Goal: Information Seeking & Learning: Find specific fact

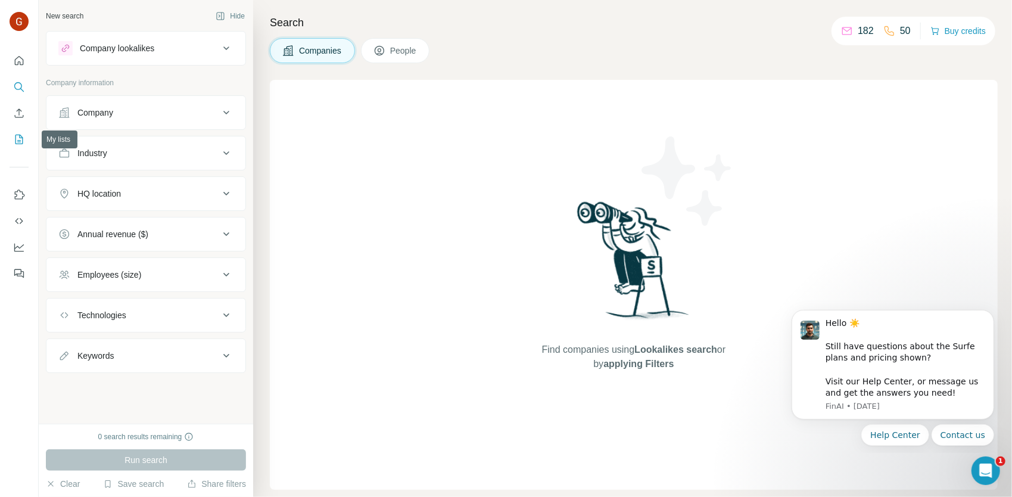
click at [26, 139] on button "My lists" at bounding box center [19, 139] width 19 height 21
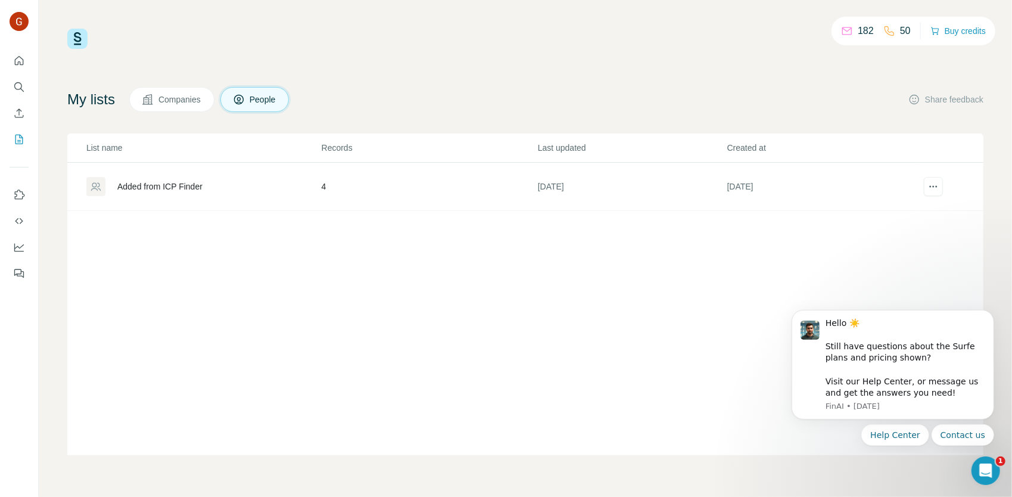
click at [189, 95] on span "Companies" at bounding box center [180, 100] width 43 height 12
click at [154, 187] on div "Company List" at bounding box center [142, 187] width 51 height 12
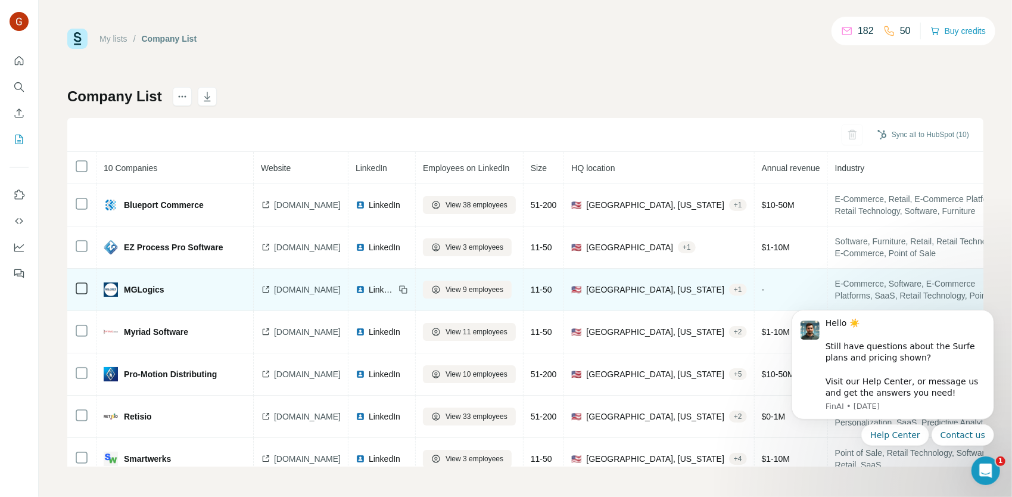
click at [288, 287] on span "mglogics.com" at bounding box center [307, 290] width 67 height 12
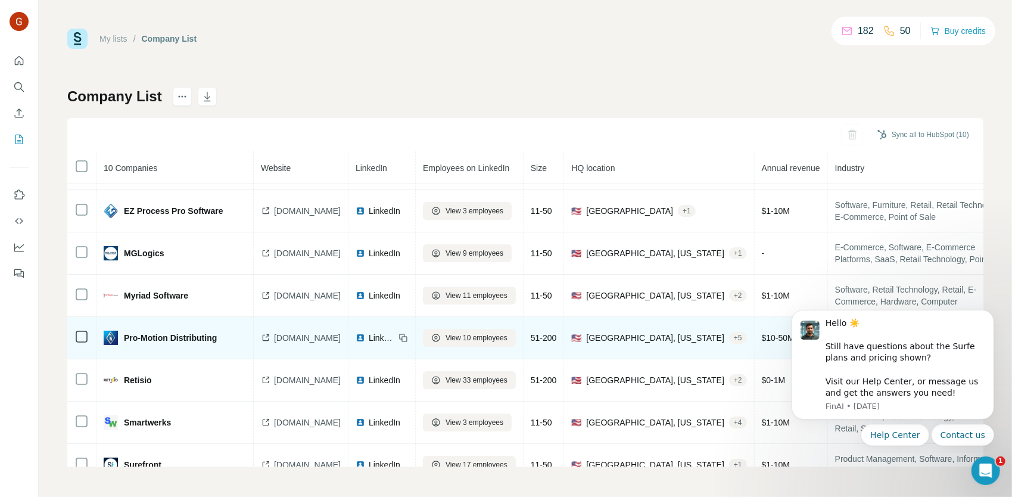
scroll to position [119, 0]
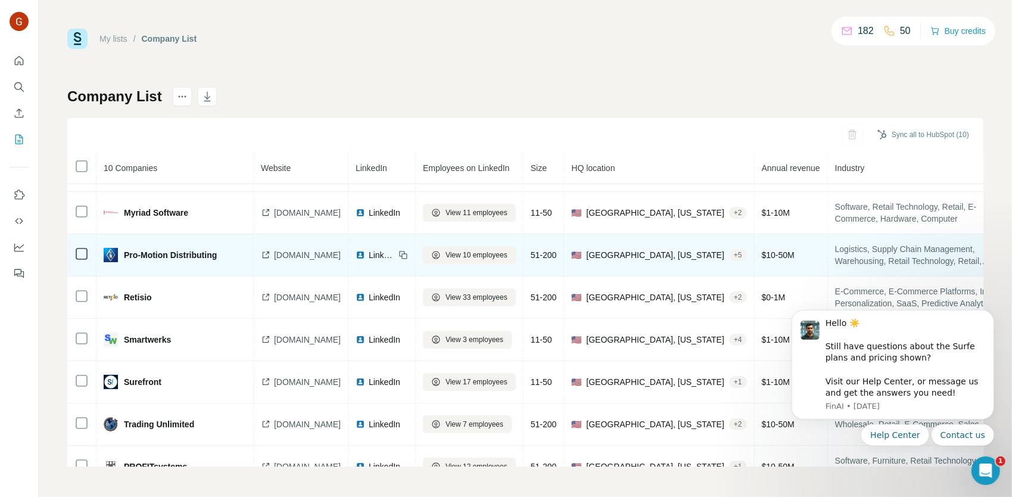
click at [285, 256] on span "pmdistributing.com" at bounding box center [307, 255] width 67 height 12
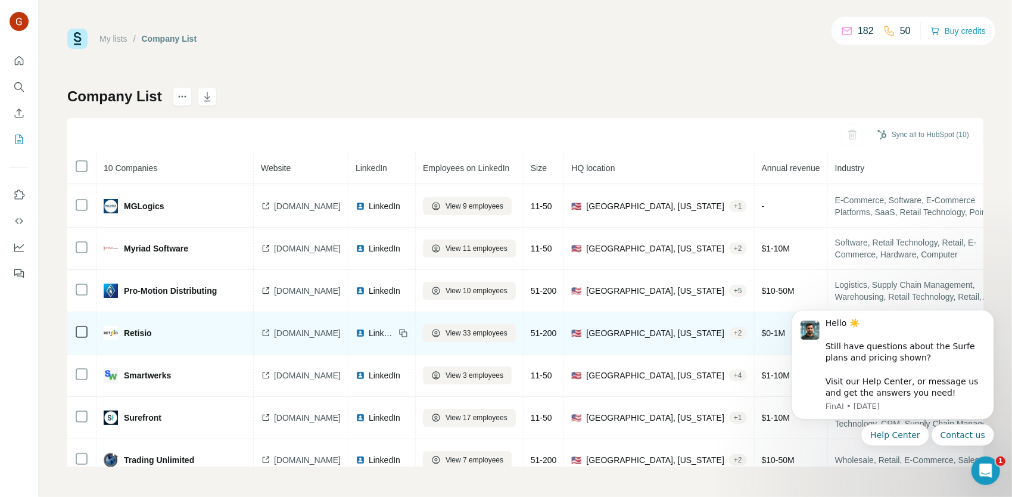
scroll to position [89, 0]
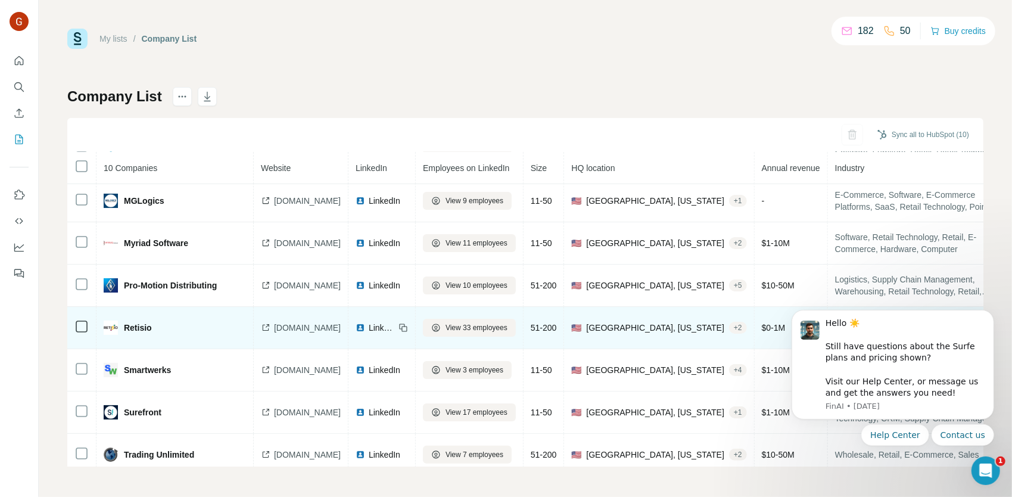
click at [288, 328] on span "retisio.com" at bounding box center [307, 328] width 67 height 12
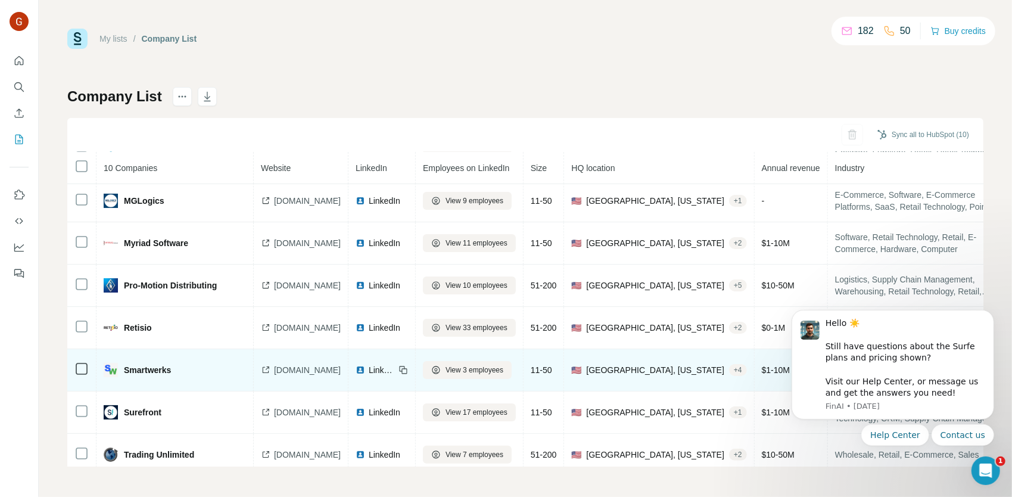
click at [279, 369] on span "smartwerksusa.com" at bounding box center [307, 370] width 67 height 12
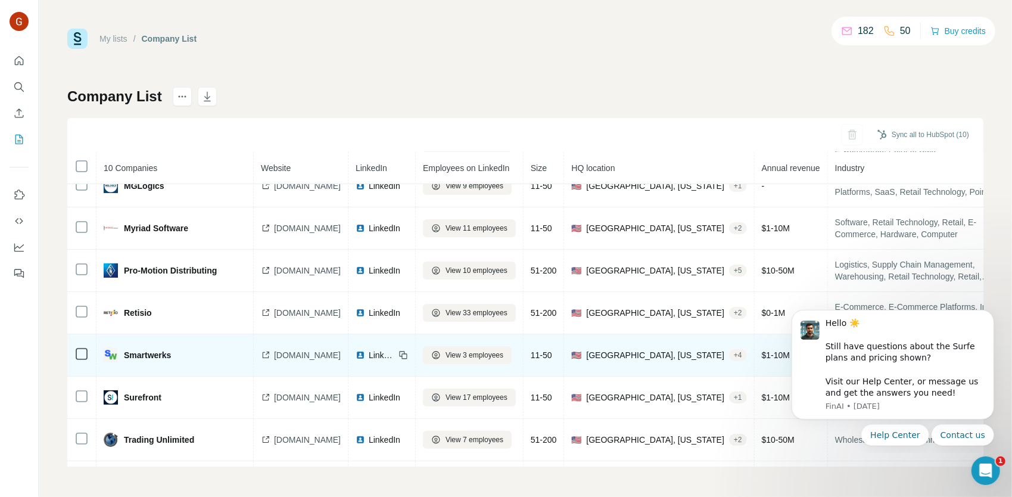
scroll to position [148, 0]
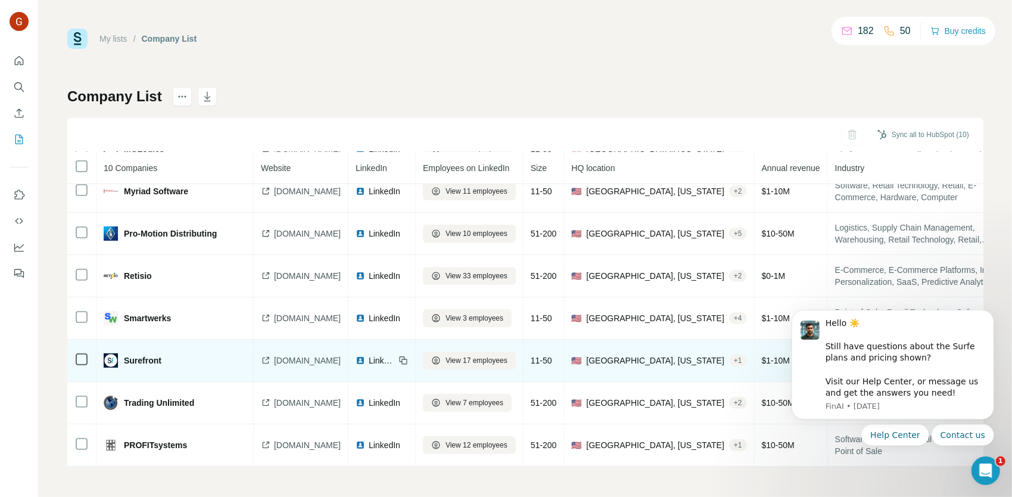
click at [279, 355] on span "surefront.com" at bounding box center [307, 361] width 67 height 12
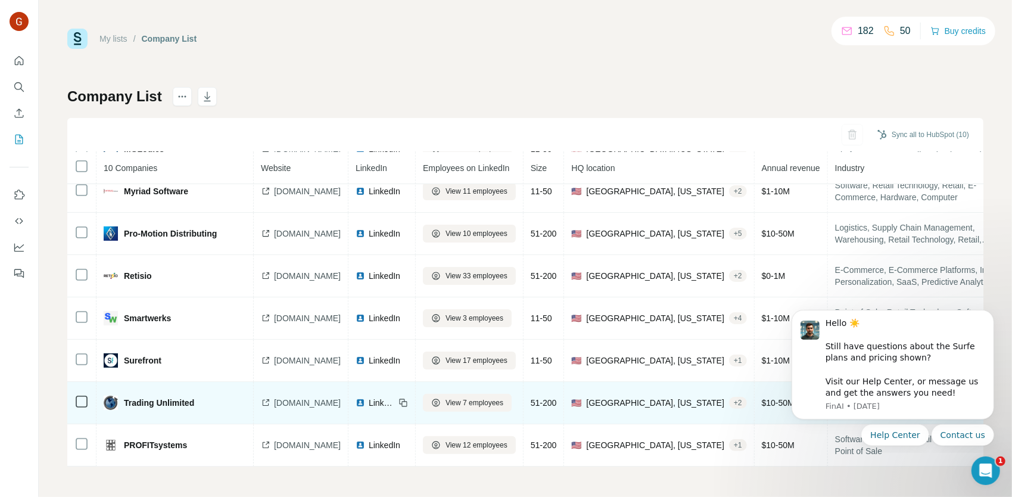
click at [300, 402] on span "tradingunlimited.com" at bounding box center [307, 403] width 67 height 12
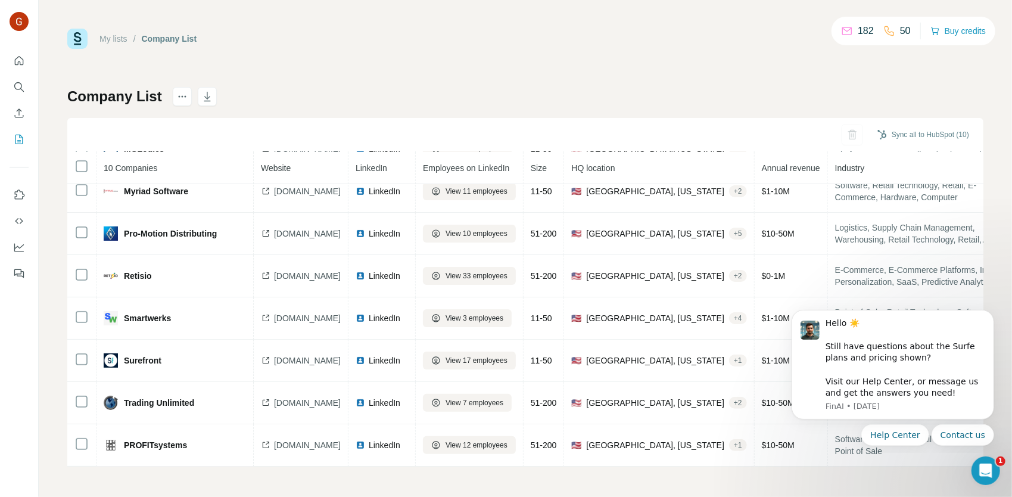
click at [30, 92] on div at bounding box center [19, 163] width 38 height 241
drag, startPoint x: 21, startPoint y: 91, endPoint x: 64, endPoint y: 75, distance: 45.6
click at [21, 91] on icon "Search" at bounding box center [19, 87] width 12 height 12
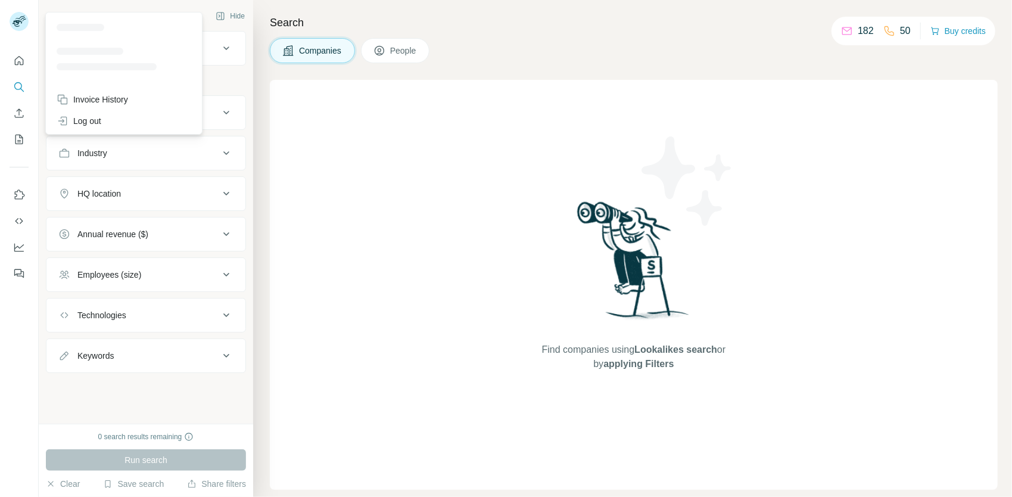
click at [19, 20] on icon at bounding box center [18, 23] width 10 height 7
drag, startPoint x: 315, startPoint y: 111, endPoint x: 94, endPoint y: 82, distance: 222.3
click at [310, 108] on div "Find companies using Lookalikes search or by applying Filters" at bounding box center [634, 285] width 728 height 410
click at [18, 22] on icon at bounding box center [18, 23] width 10 height 7
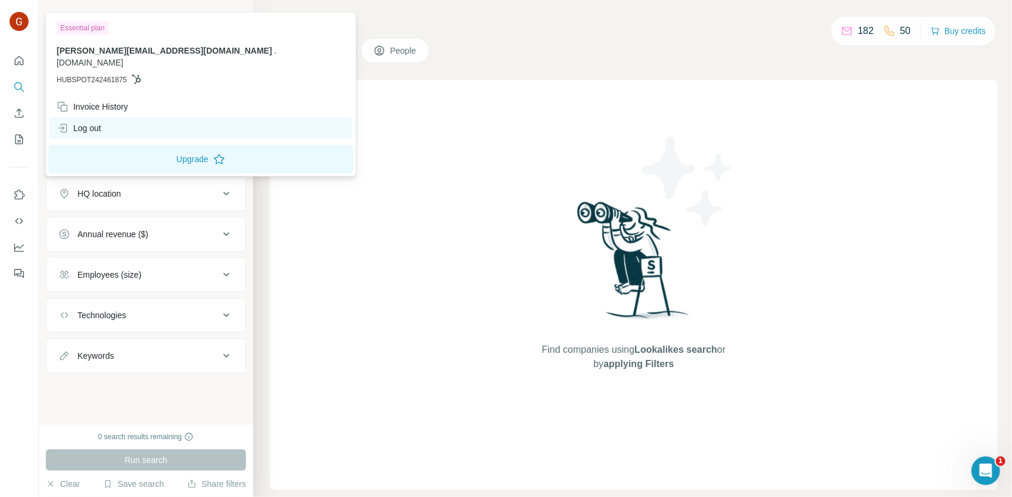
click at [98, 122] on div "Log out" at bounding box center [79, 128] width 45 height 12
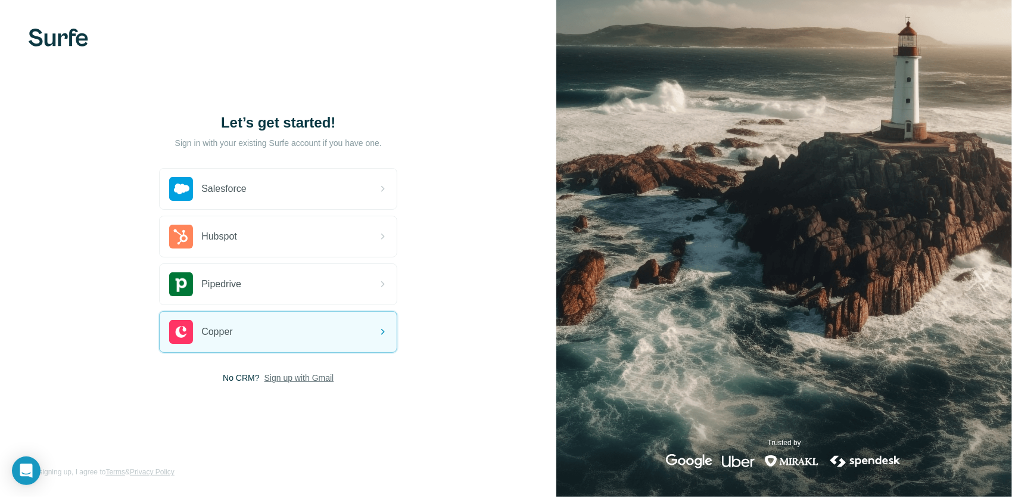
click at [297, 378] on span "Sign up with Gmail" at bounding box center [300, 378] width 70 height 12
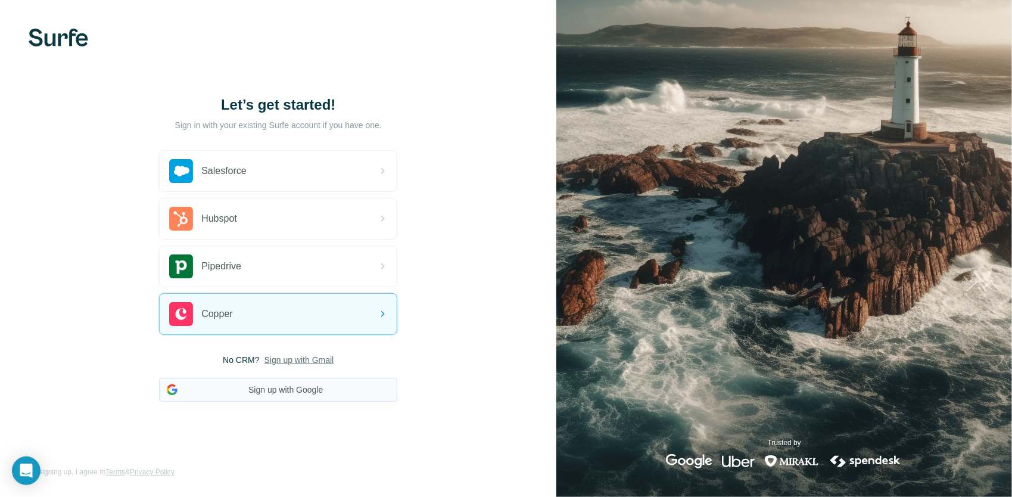
click at [298, 384] on button "Sign up with Google" at bounding box center [278, 390] width 238 height 24
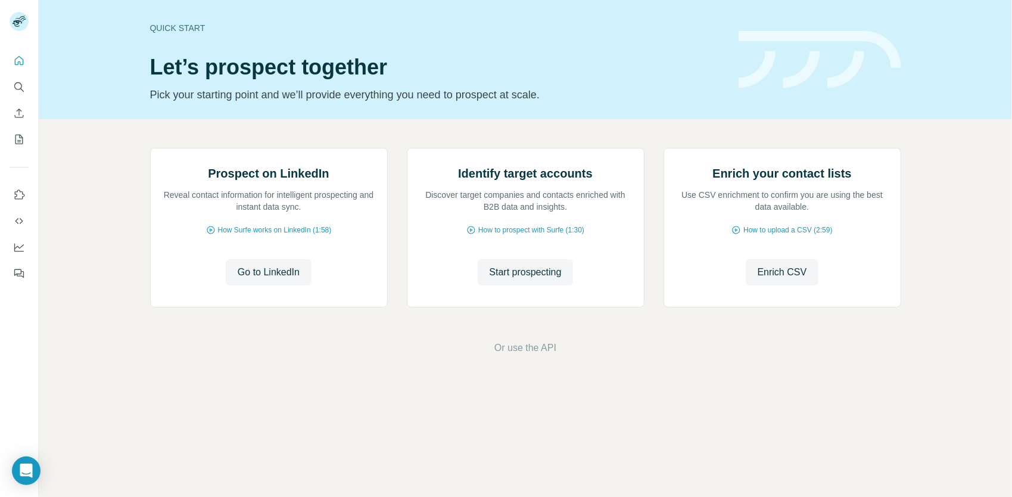
click at [8, 76] on div at bounding box center [19, 163] width 38 height 241
click at [16, 82] on icon "Search" at bounding box center [19, 87] width 12 height 12
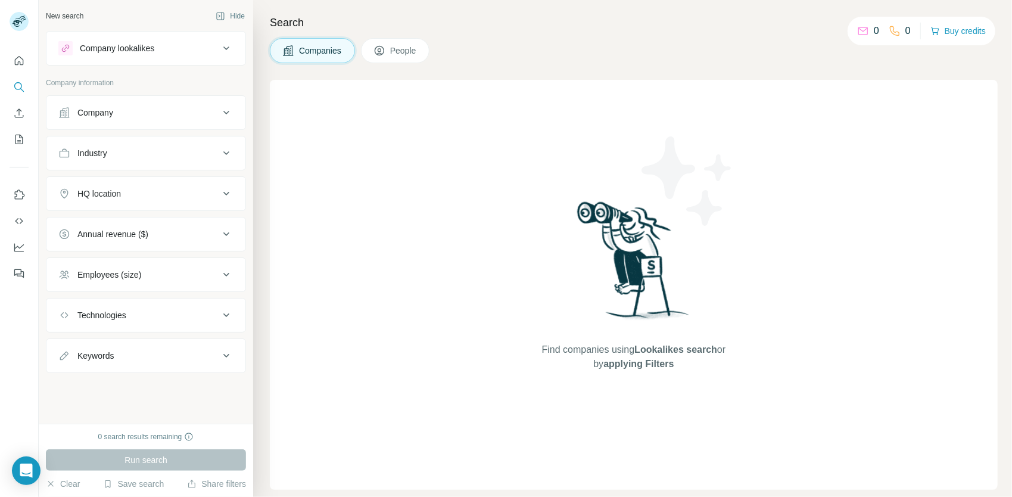
click at [387, 204] on div "Find companies using Lookalikes search or by applying Filters" at bounding box center [634, 285] width 728 height 410
click at [140, 133] on ul "Company Industry HQ location Annual revenue ($) Employees (size) Technologies K…" at bounding box center [146, 234] width 200 height 278
click at [147, 123] on button "Company" at bounding box center [145, 112] width 199 height 29
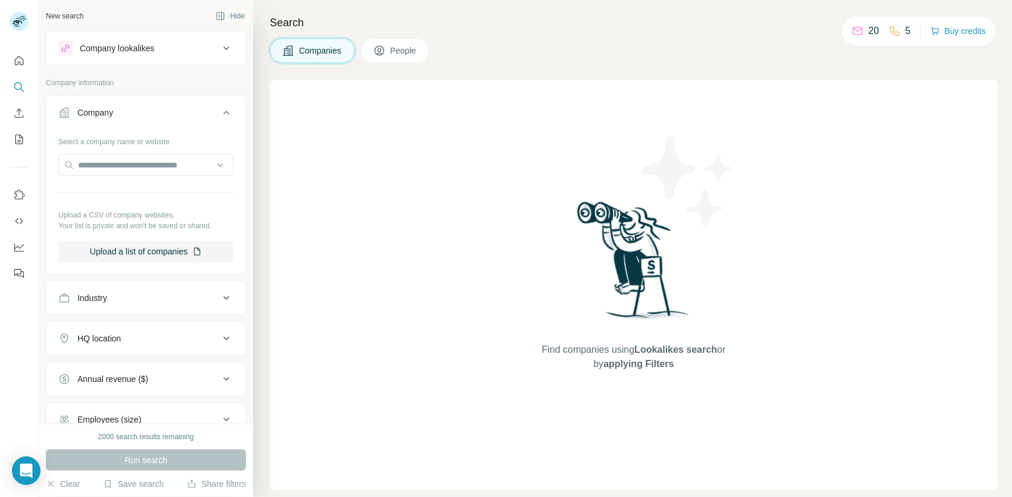
click at [187, 116] on div "Company" at bounding box center [138, 113] width 161 height 12
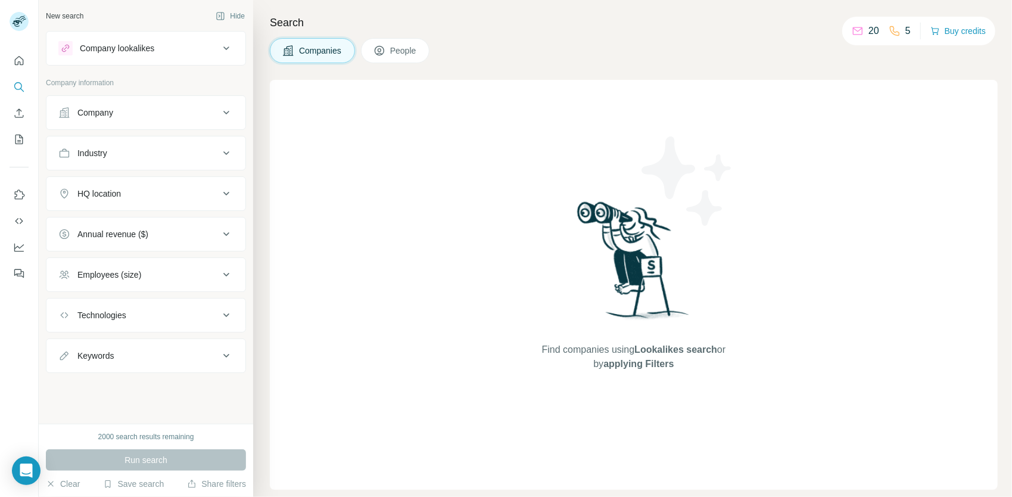
click at [165, 118] on button "Company" at bounding box center [145, 112] width 199 height 29
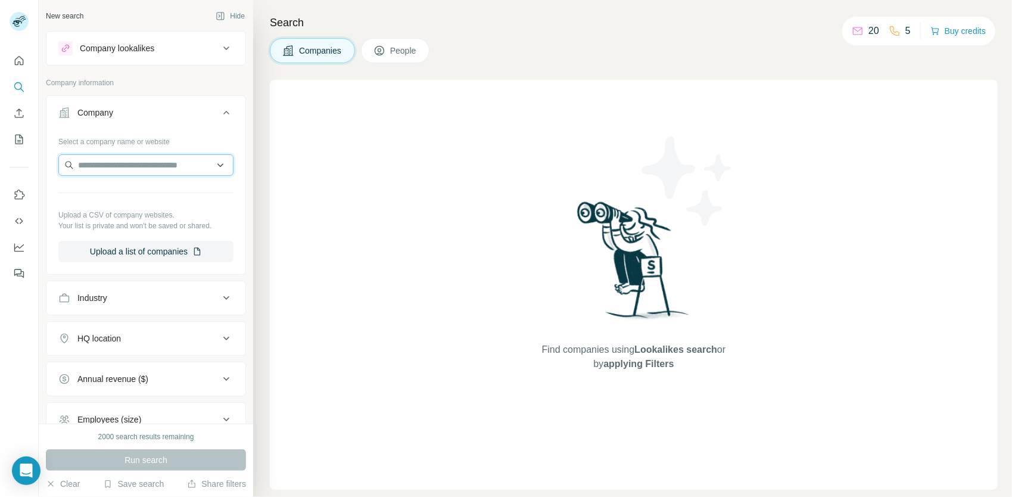
click at [157, 166] on input "text" at bounding box center [145, 164] width 175 height 21
paste input "**********"
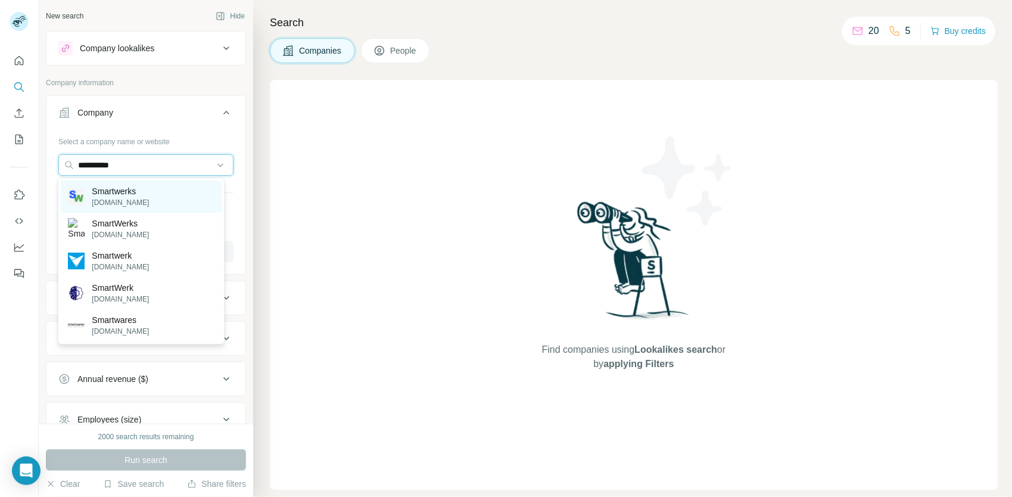
type input "**********"
click at [147, 195] on p "Smartwerks" at bounding box center [120, 191] width 57 height 12
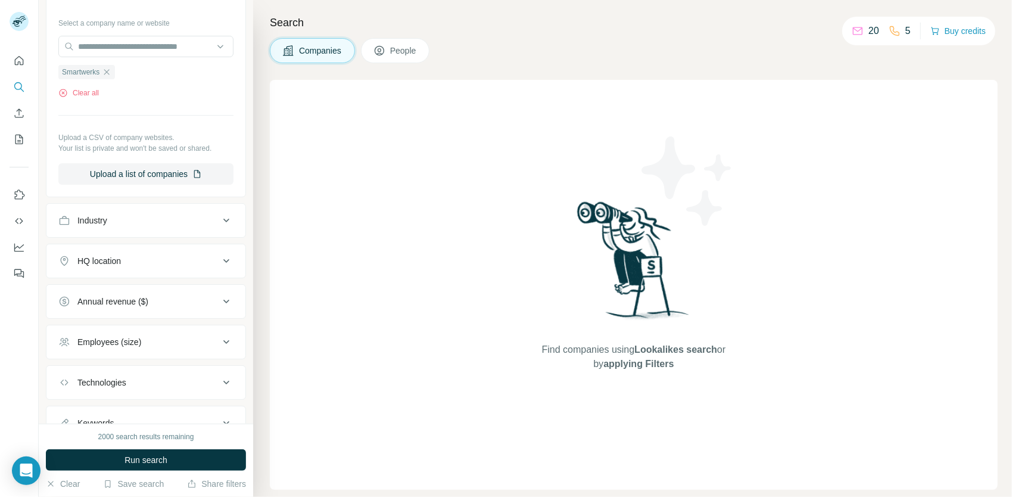
scroll to position [119, 0]
click at [166, 453] on button "Run search" at bounding box center [146, 459] width 200 height 21
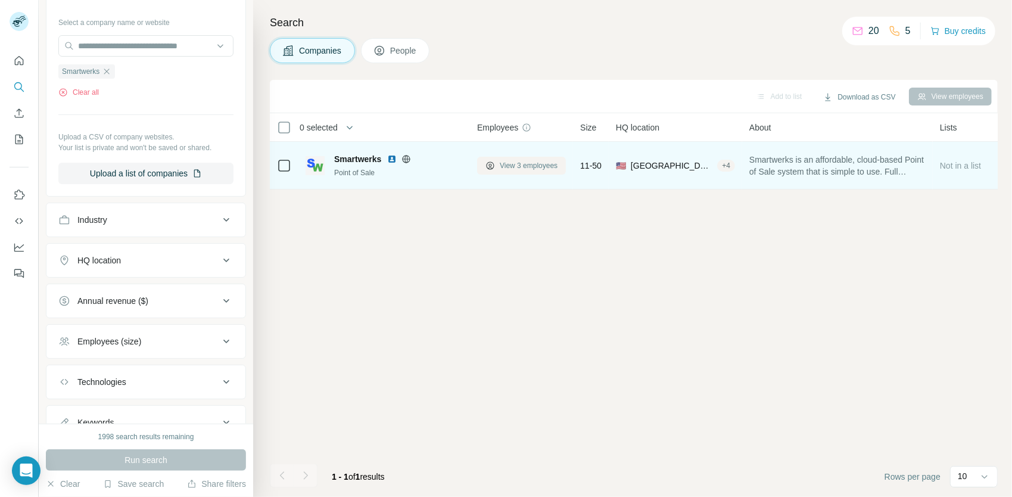
click at [498, 167] on button "View 3 employees" at bounding box center [521, 166] width 89 height 18
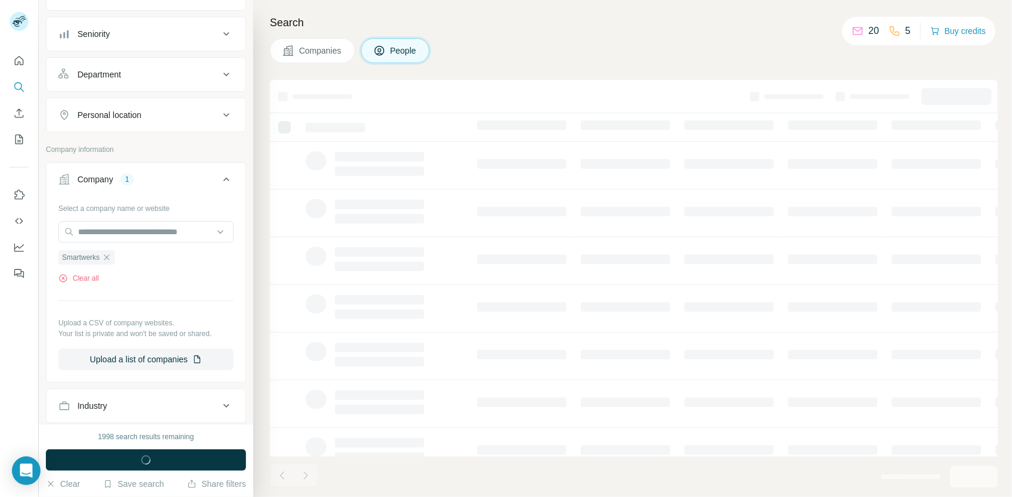
scroll to position [303, 0]
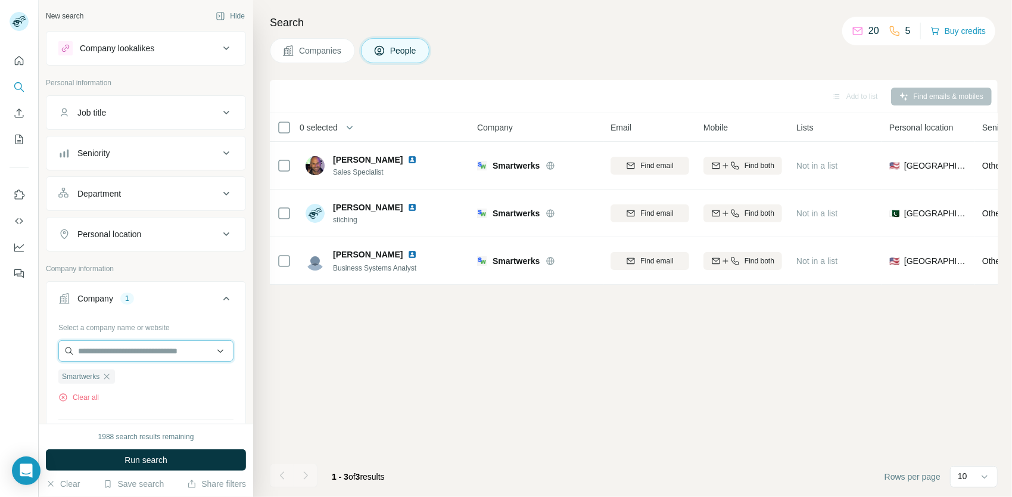
click at [180, 340] on input "text" at bounding box center [145, 350] width 175 height 21
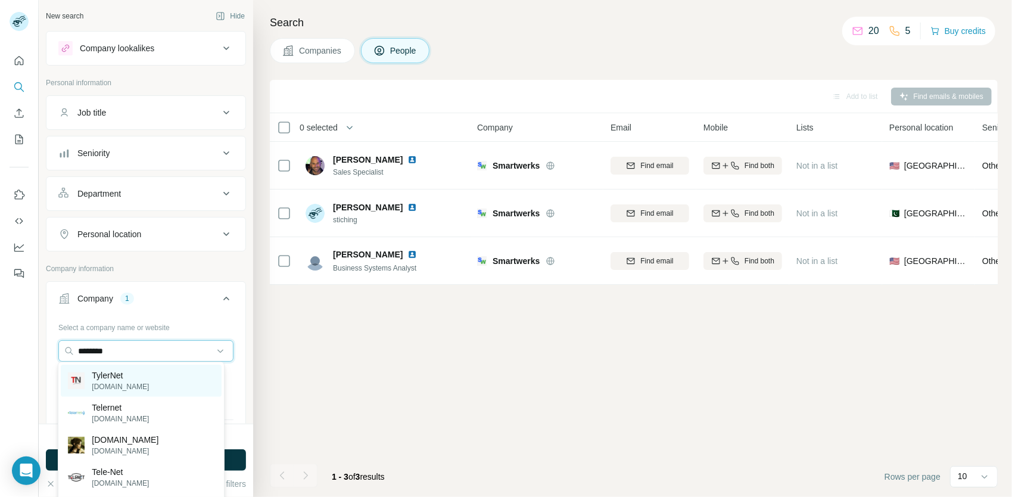
type input "********"
click at [130, 384] on p "tylernet.com" at bounding box center [120, 386] width 57 height 11
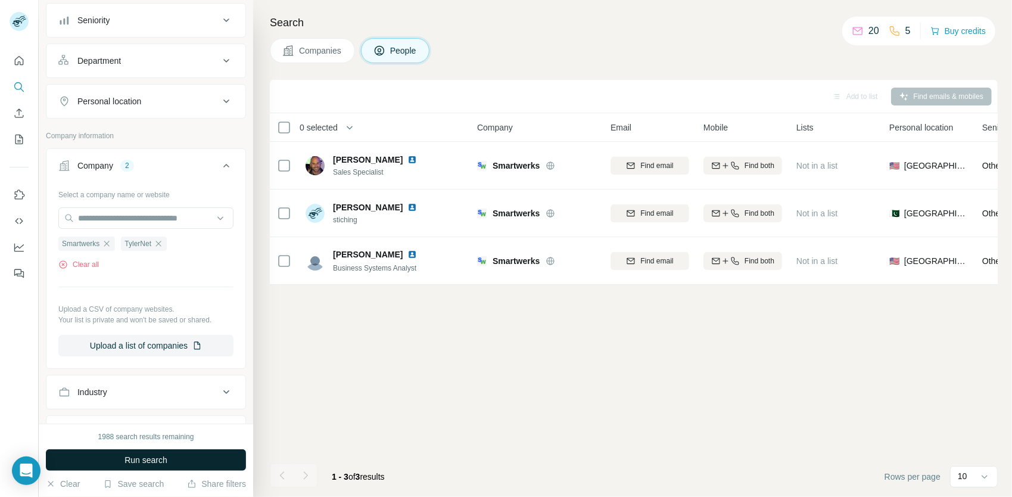
scroll to position [179, 0]
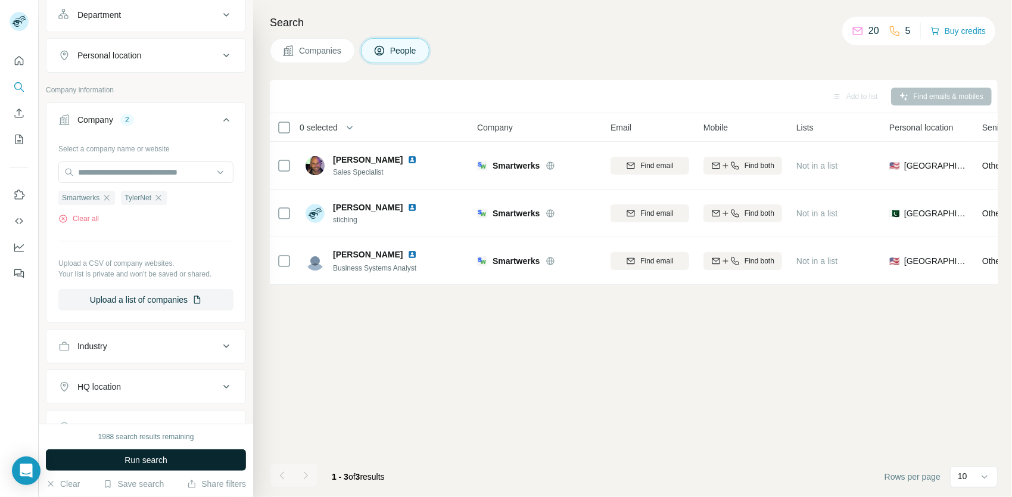
click at [159, 461] on span "Run search" at bounding box center [146, 460] width 43 height 12
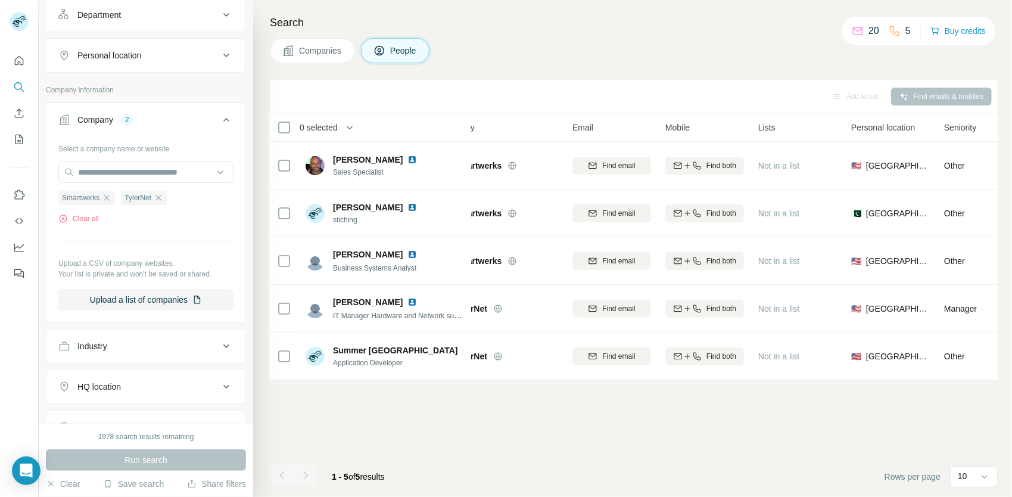
scroll to position [0, 0]
